Goal: Task Accomplishment & Management: Manage account settings

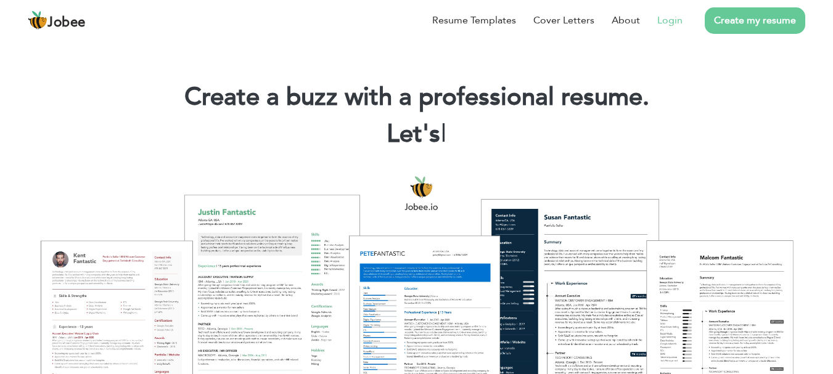
click at [661, 23] on link "Login" at bounding box center [669, 20] width 25 height 15
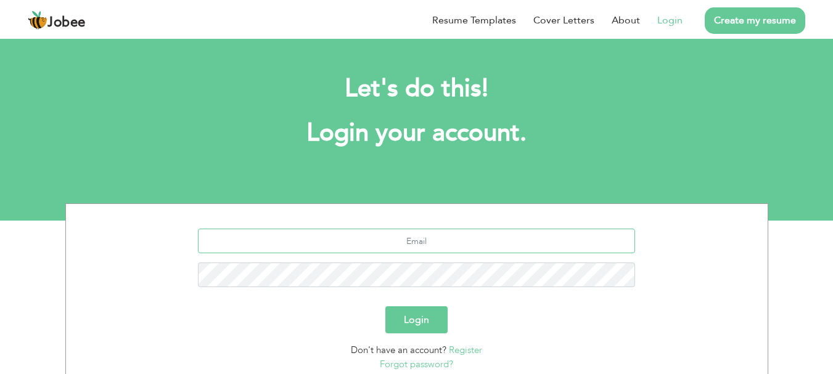
click at [405, 247] on input "text" at bounding box center [416, 241] width 437 height 25
type input "[PERSON_NAME][EMAIL_ADDRESS][DOMAIN_NAME]"
click at [438, 361] on link "Forgot password?" at bounding box center [416, 364] width 73 height 12
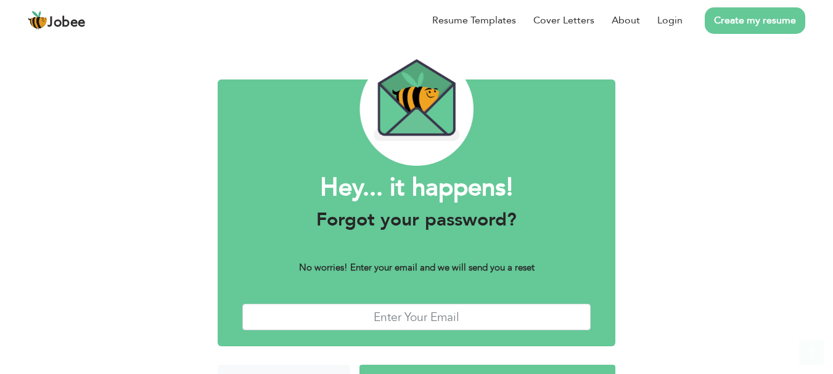
scroll to position [70, 0]
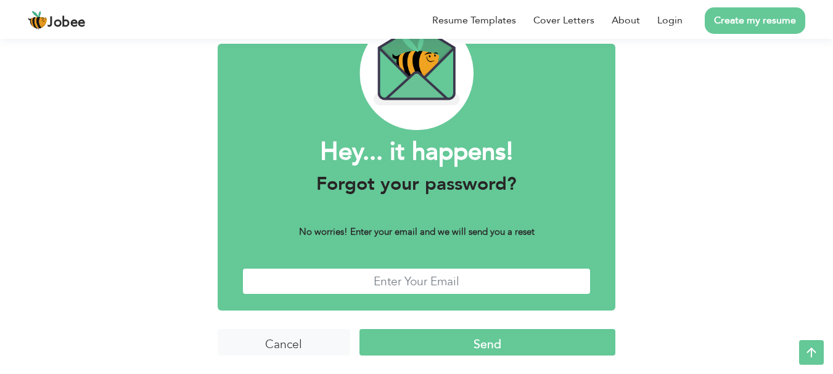
click at [457, 273] on input "text" at bounding box center [416, 281] width 349 height 27
click at [379, 281] on input "waqar.tumbsoft349@mail.com" at bounding box center [416, 281] width 349 height 27
click at [450, 281] on input "waqar.thumbsoft349@mail.com" at bounding box center [416, 281] width 349 height 27
type input "waqar.thumbsoft349@gmail.com"
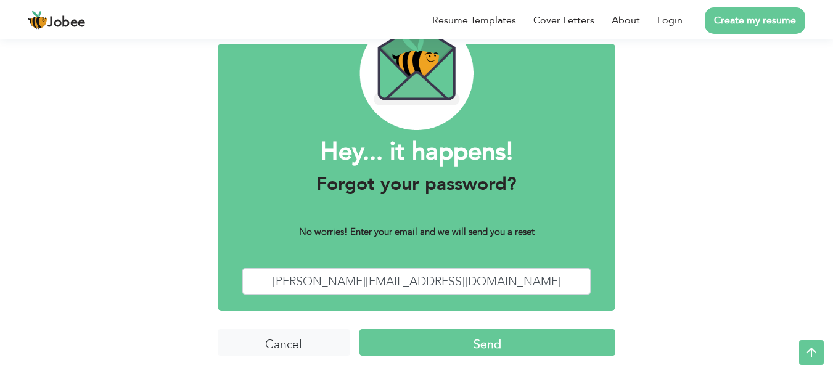
click at [450, 347] on input "Send" at bounding box center [488, 342] width 256 height 27
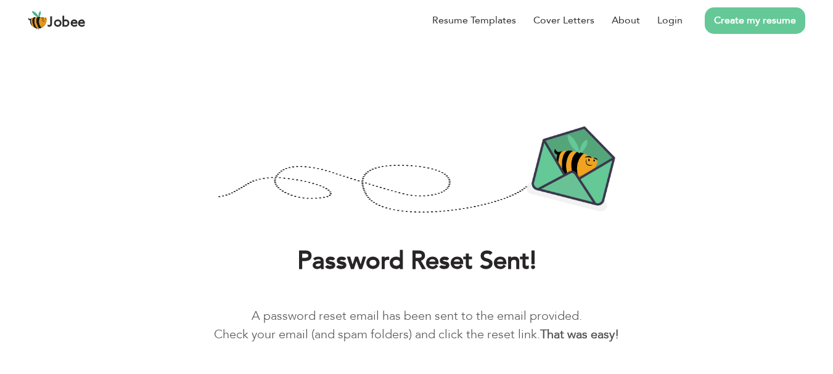
click at [334, 134] on img at bounding box center [417, 171] width 398 height 90
click at [728, 13] on link "Create my resume" at bounding box center [755, 20] width 101 height 27
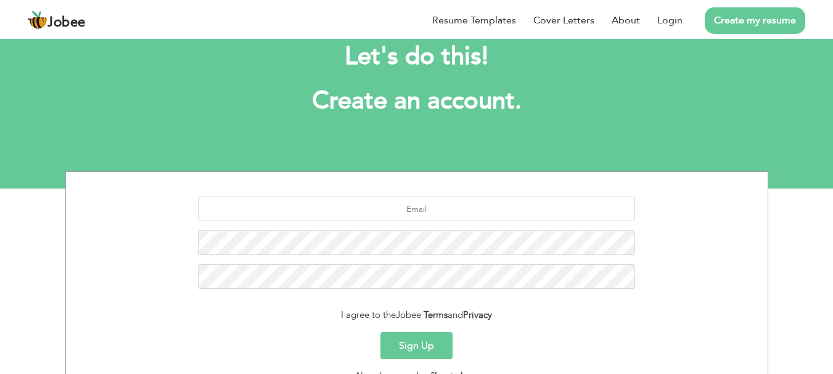
scroll to position [38, 0]
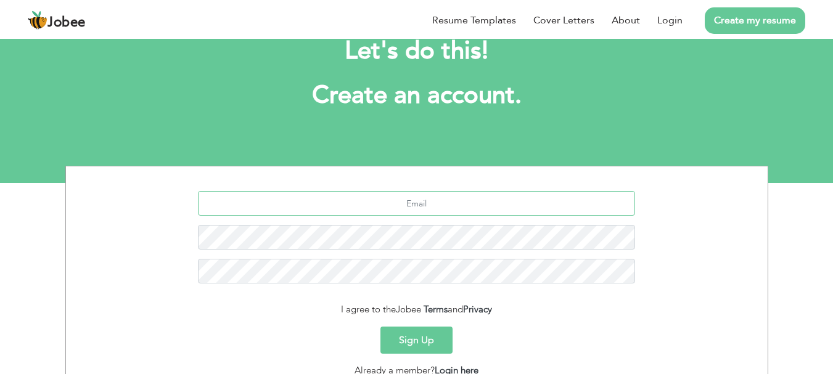
click at [443, 207] on input "text" at bounding box center [416, 203] width 437 height 25
type input "[PERSON_NAME][EMAIL_ADDRESS][DOMAIN_NAME]"
click at [421, 337] on button "Sign Up" at bounding box center [417, 340] width 72 height 27
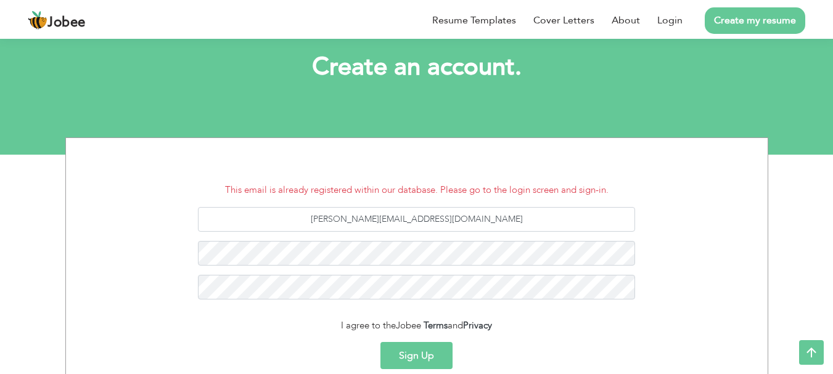
scroll to position [60, 0]
